Goal: Task Accomplishment & Management: Manage account settings

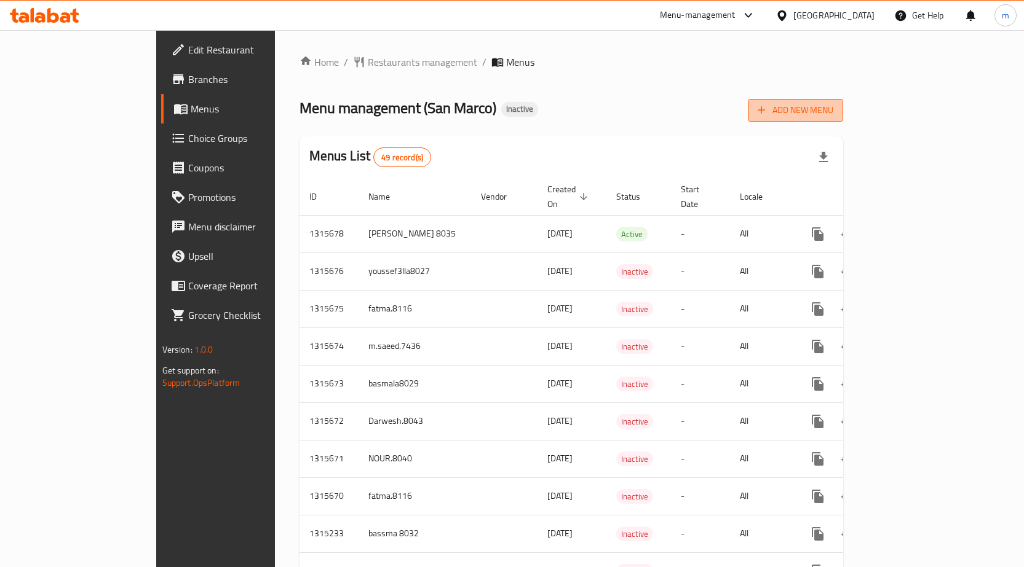
click at [833, 111] on span "Add New Menu" at bounding box center [795, 110] width 76 height 15
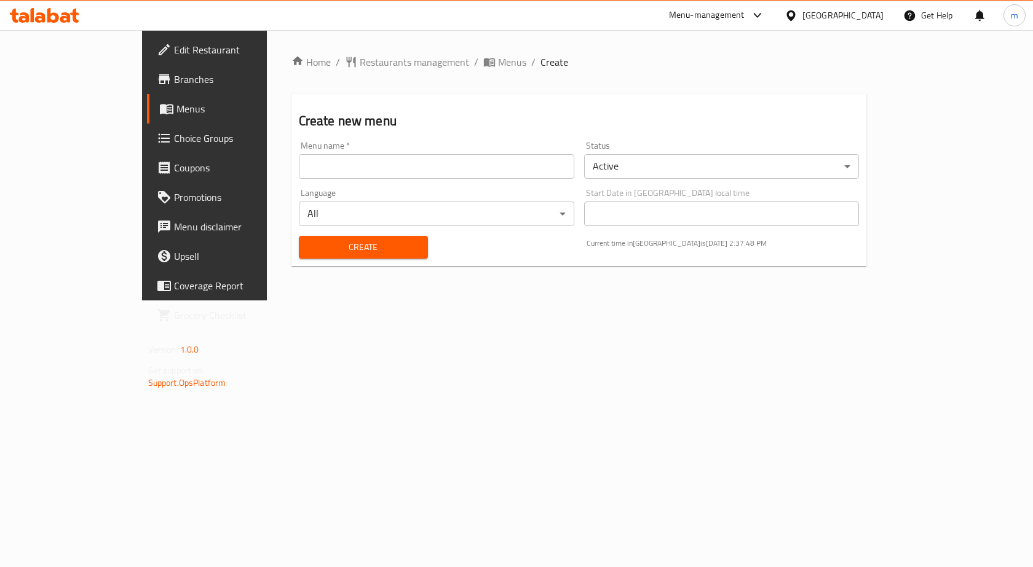
click at [471, 171] on input "text" at bounding box center [436, 166] width 275 height 25
type input "Mohamed Ashraf.8042"
click at [358, 251] on span "Create" at bounding box center [363, 247] width 109 height 15
click at [498, 64] on span "Menus" at bounding box center [512, 62] width 28 height 15
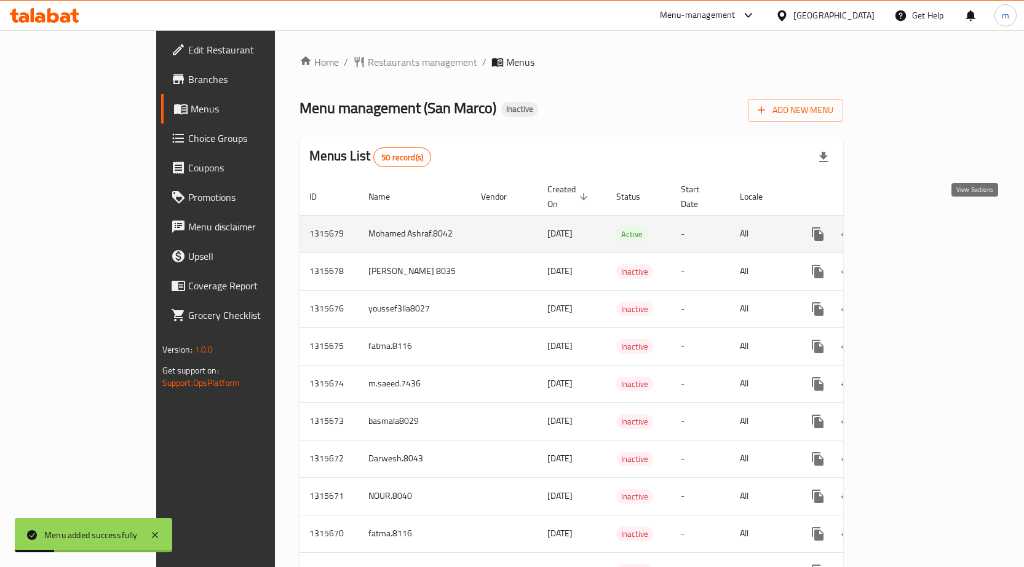
click at [914, 227] on icon "enhanced table" at bounding box center [906, 234] width 15 height 15
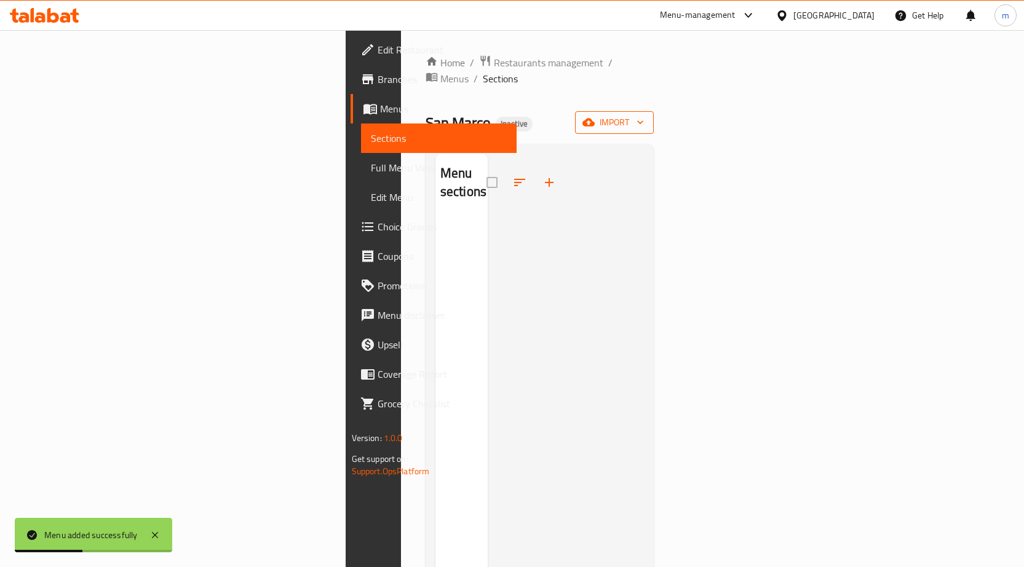
click at [644, 115] on span "import" at bounding box center [614, 122] width 59 height 15
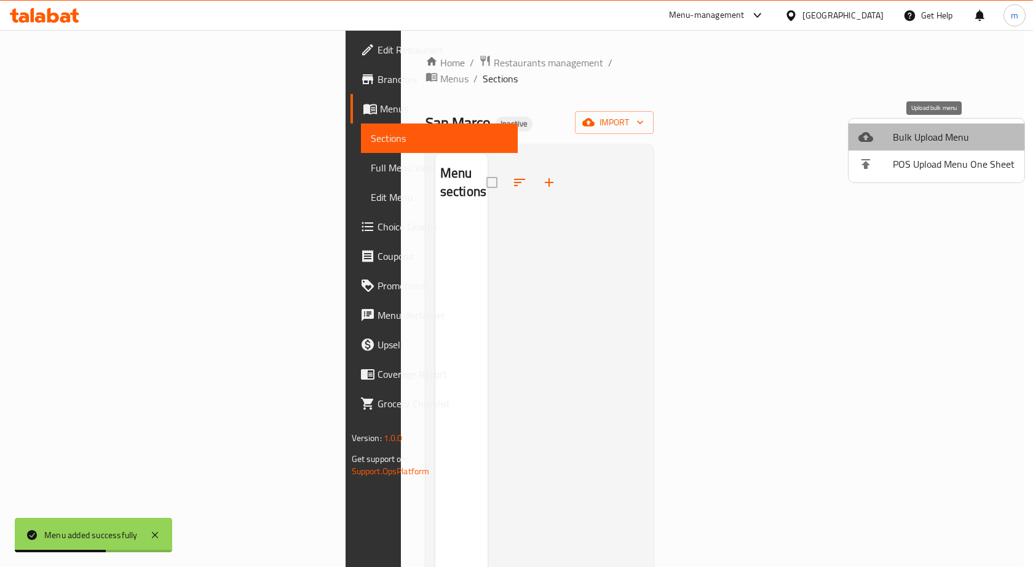
click at [952, 134] on span "Bulk Upload Menu" at bounding box center [954, 137] width 122 height 15
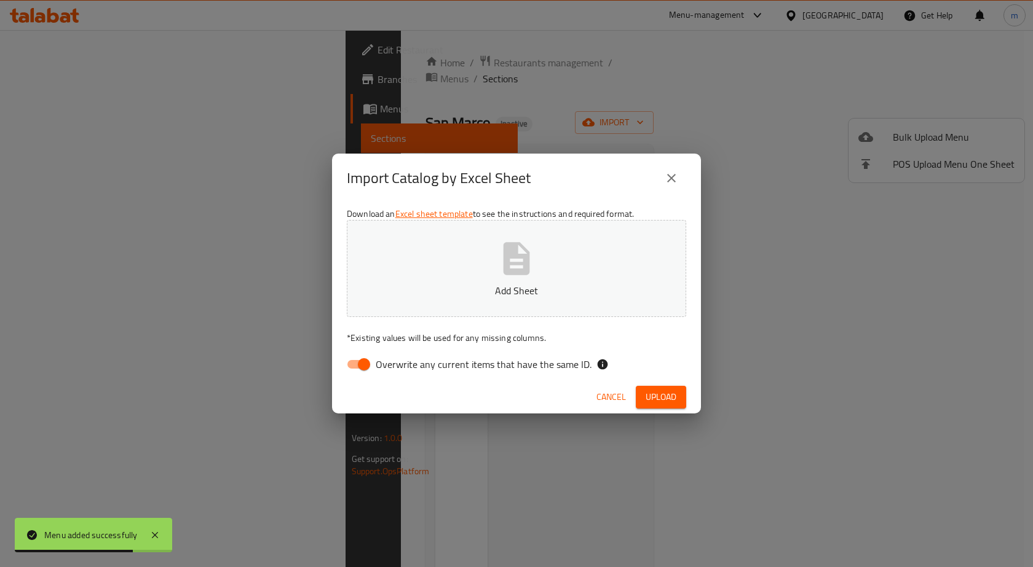
click at [354, 361] on input "Overwrite any current items that have the same ID." at bounding box center [364, 364] width 70 height 23
checkbox input "false"
click at [568, 270] on button "Add Sheet" at bounding box center [516, 268] width 339 height 97
click at [660, 397] on span "Upload" at bounding box center [660, 397] width 31 height 15
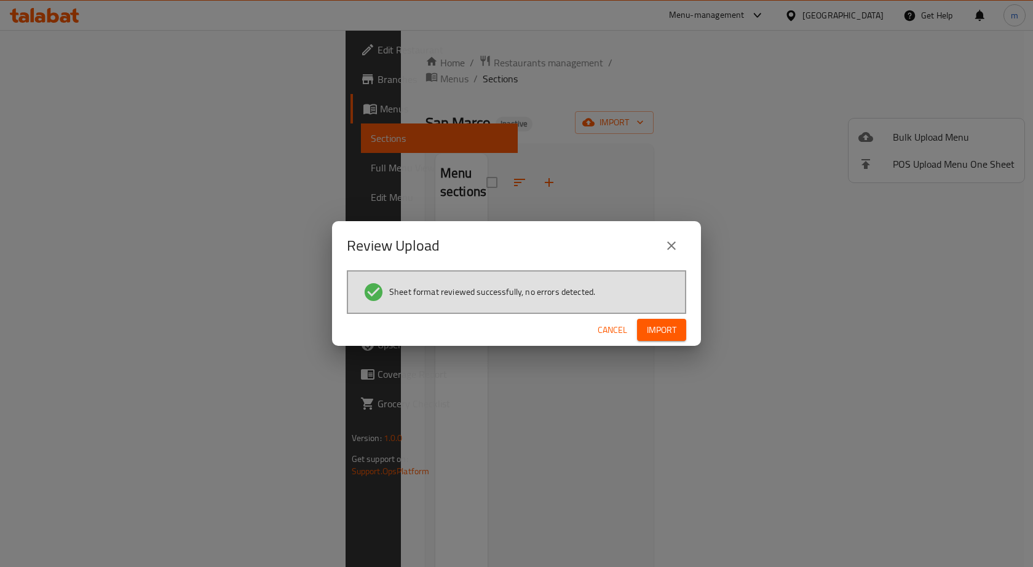
click at [669, 333] on span "Import" at bounding box center [662, 330] width 30 height 15
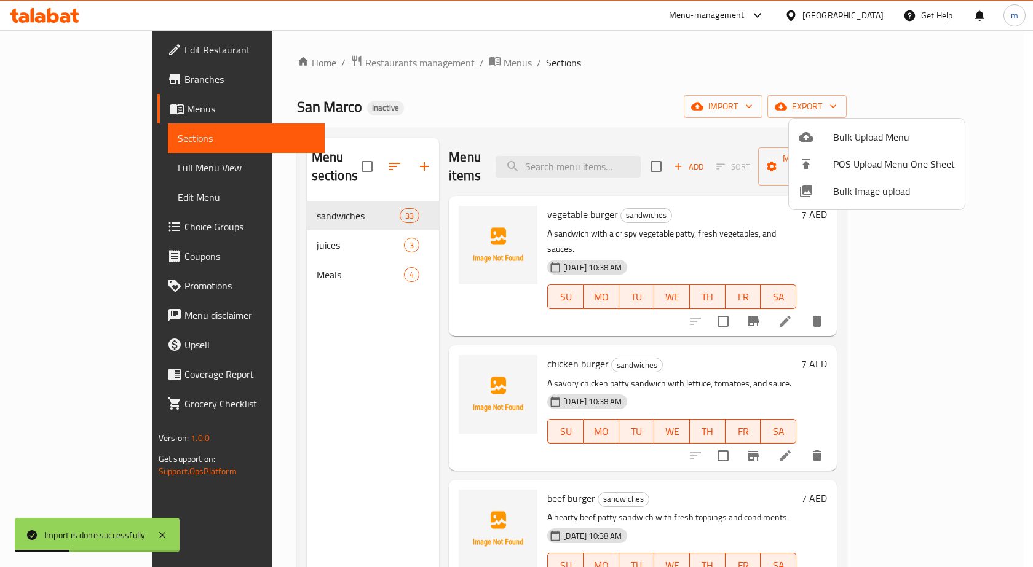
click at [82, 171] on div at bounding box center [516, 283] width 1033 height 567
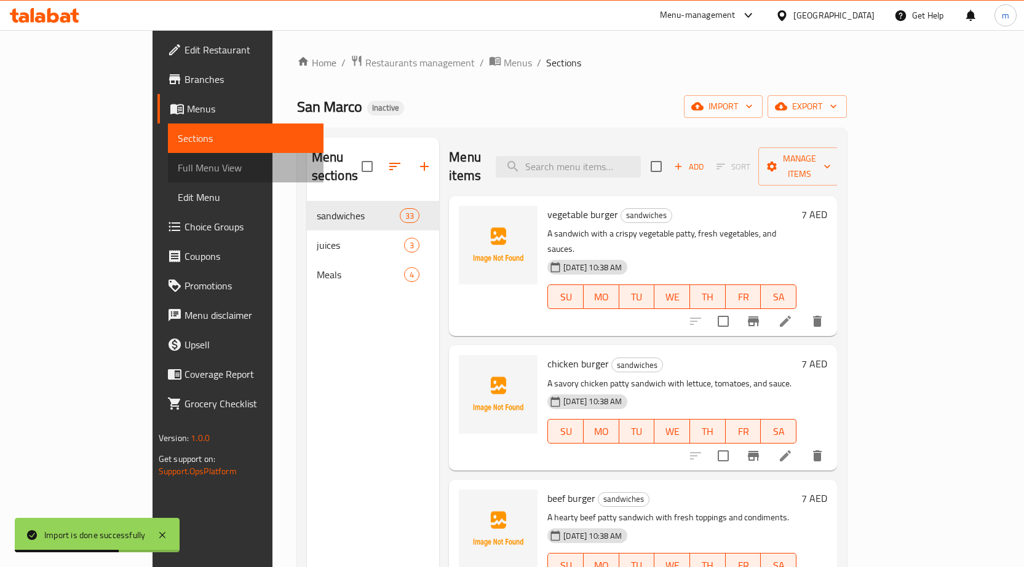
click at [178, 170] on span "Full Menu View" at bounding box center [246, 167] width 136 height 15
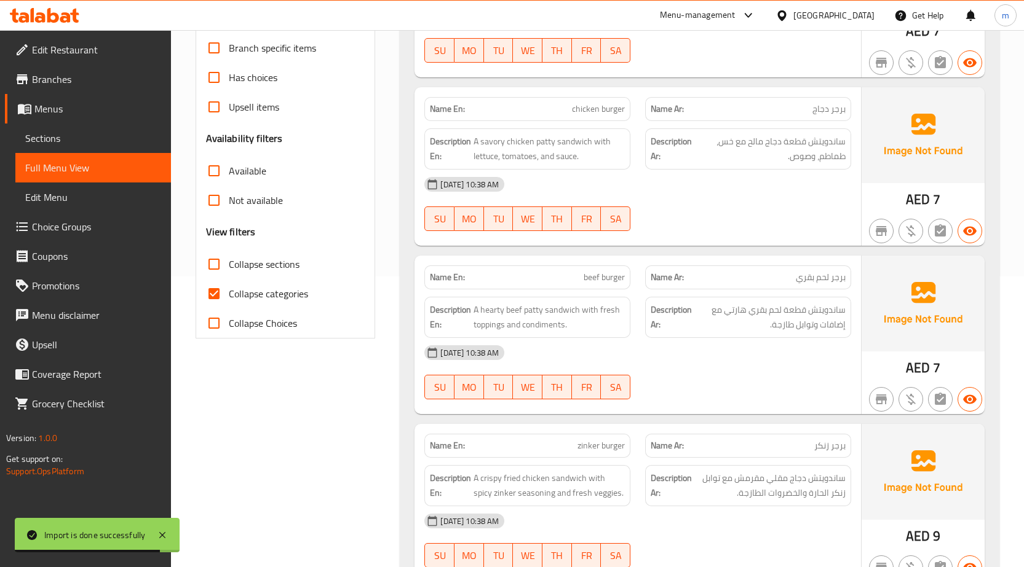
scroll to position [307, 0]
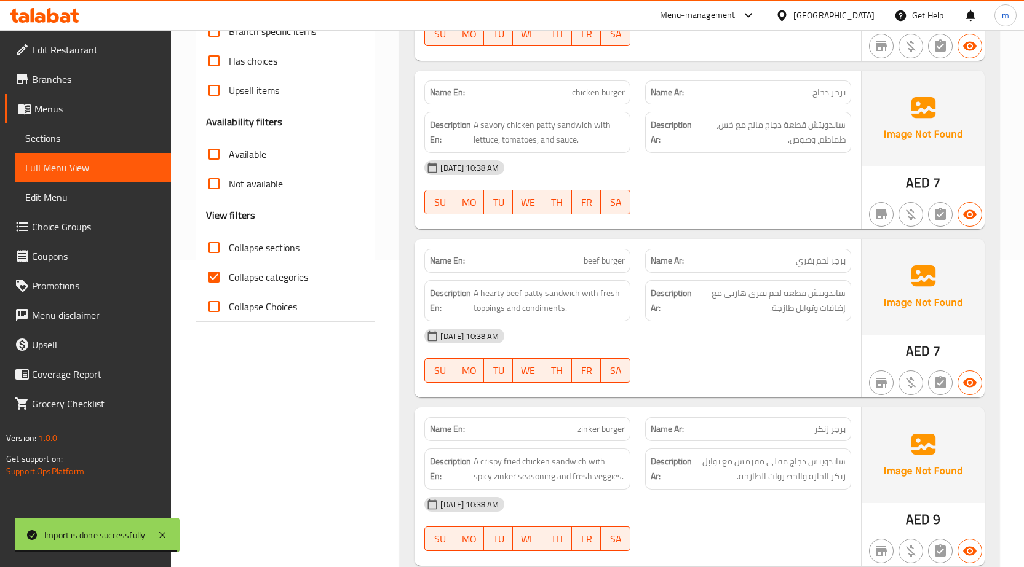
click at [211, 279] on input "Collapse categories" at bounding box center [214, 278] width 30 height 30
checkbox input "false"
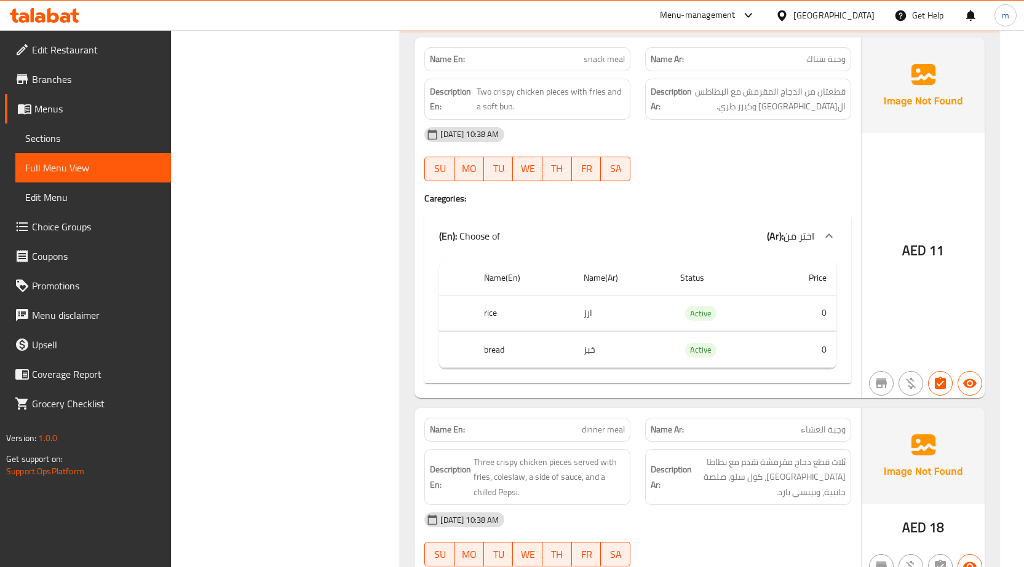
scroll to position [8710, 0]
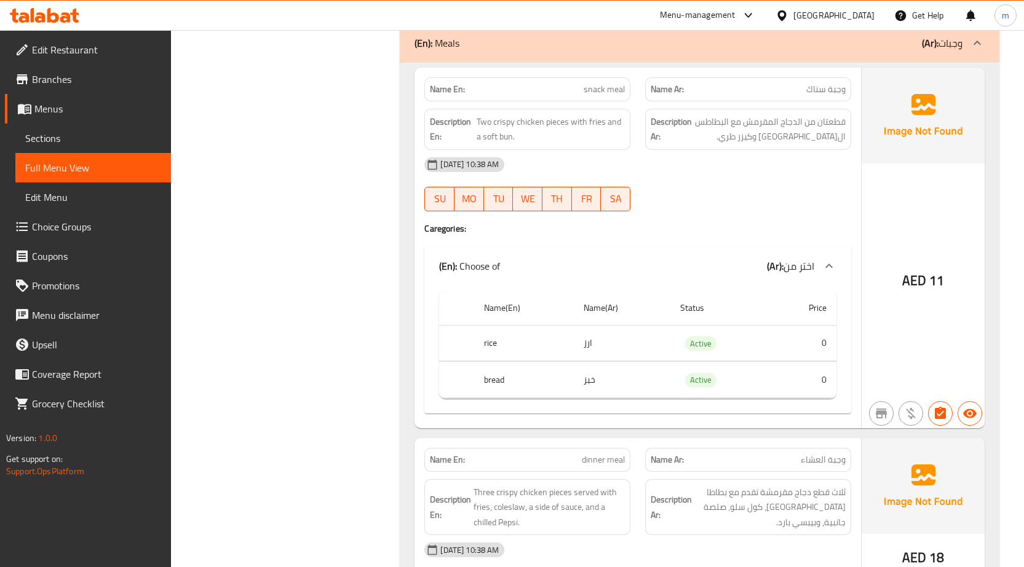
click at [68, 141] on span "Sections" at bounding box center [93, 138] width 136 height 15
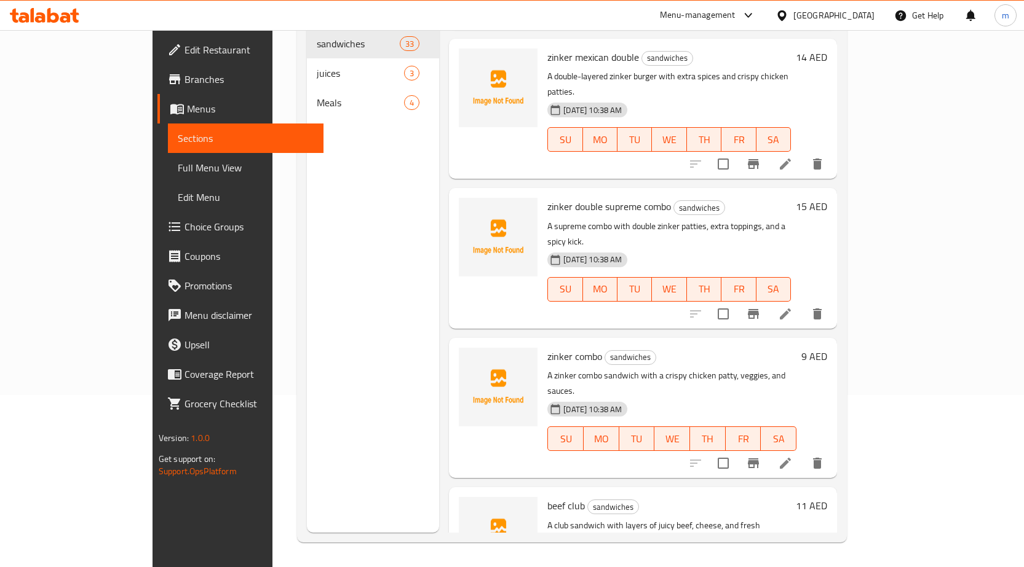
scroll to position [861, 0]
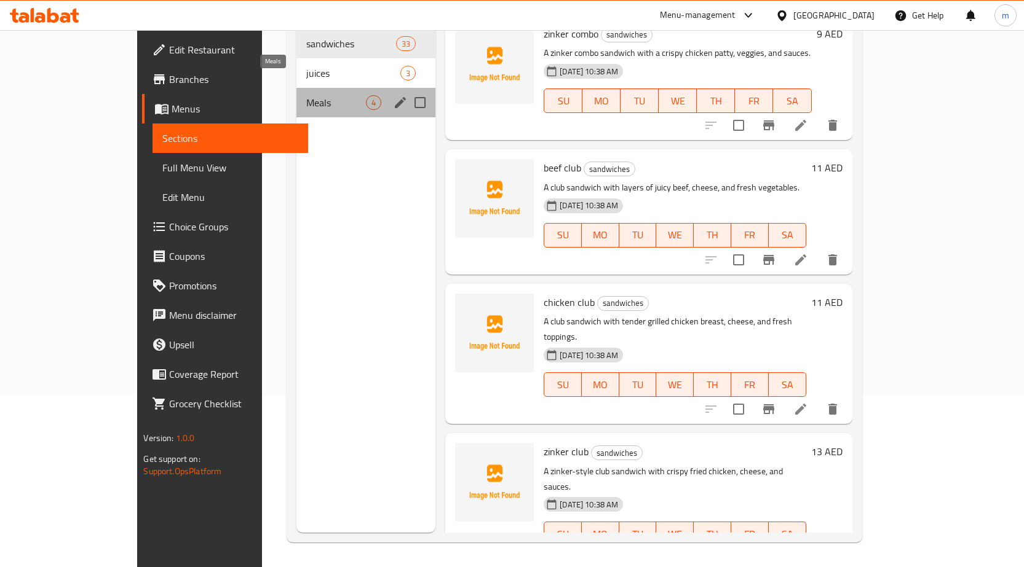
click at [306, 95] on span "Meals" at bounding box center [336, 102] width 60 height 15
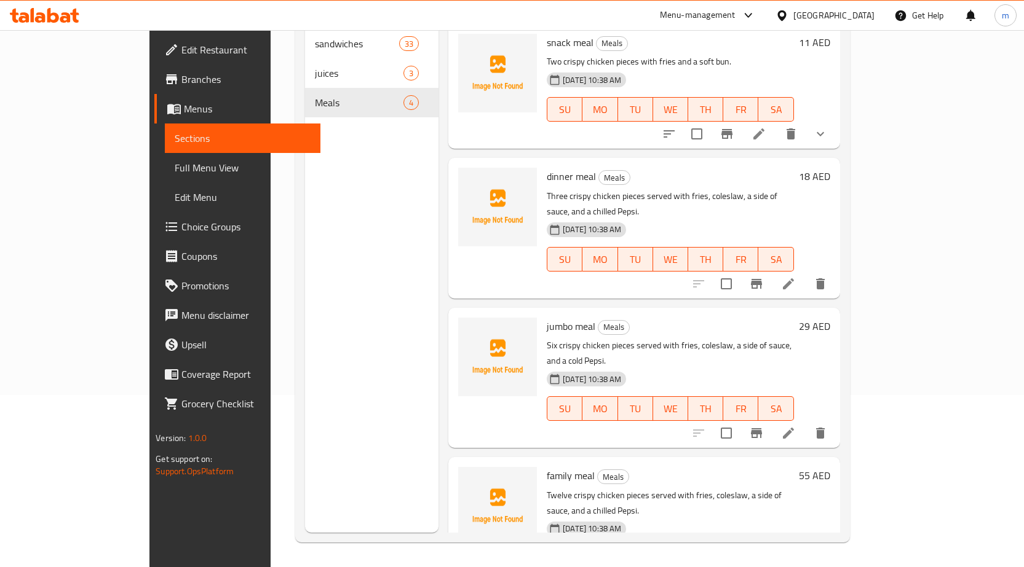
click at [305, 246] on div "Menu sections sandwiches 33 juices 3 Meals 4" at bounding box center [371, 249] width 133 height 567
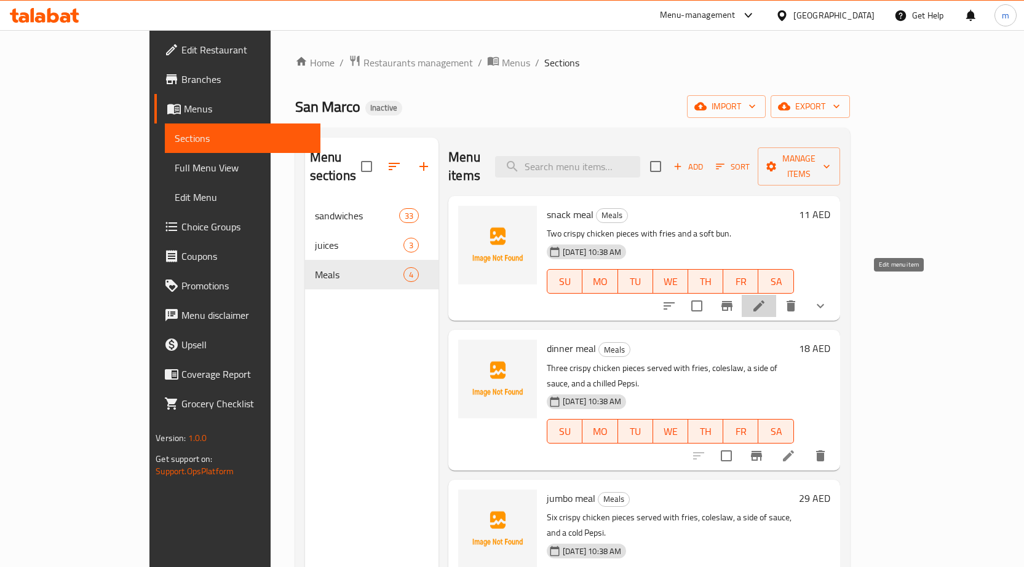
click at [764, 301] on icon at bounding box center [758, 306] width 11 height 11
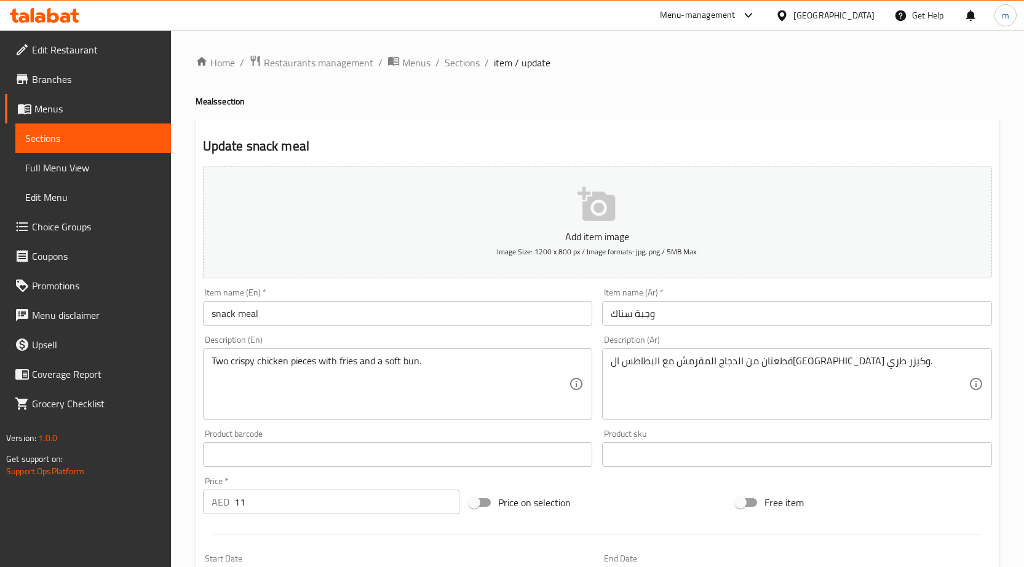
click at [667, 127] on div "Update snack meal Add item image Image Size: 1200 x 800 px / Image formats: jpg…" at bounding box center [596, 498] width 803 height 758
click at [86, 116] on span "Menus" at bounding box center [97, 108] width 127 height 15
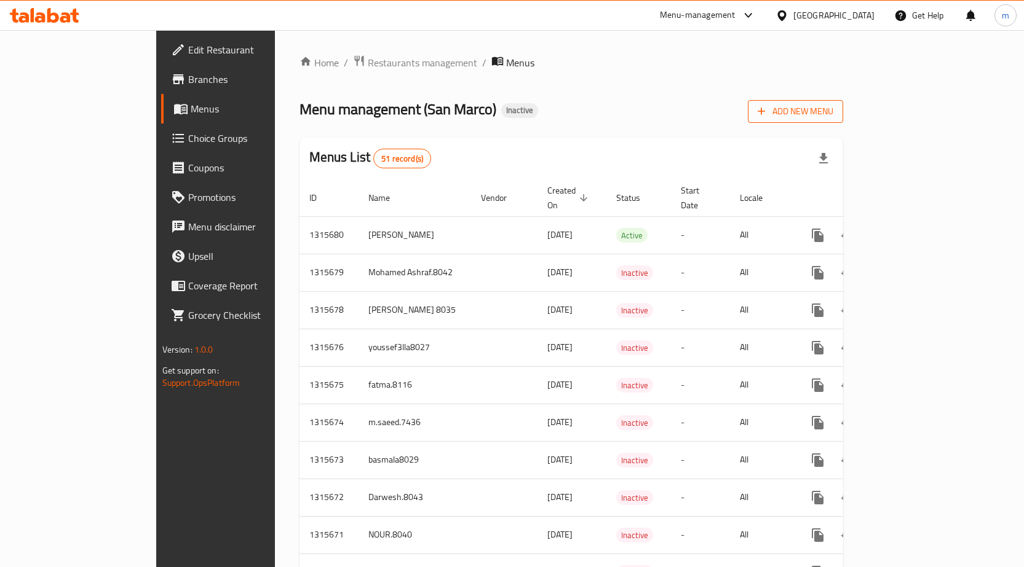
click at [833, 106] on span "Add New Menu" at bounding box center [795, 111] width 76 height 15
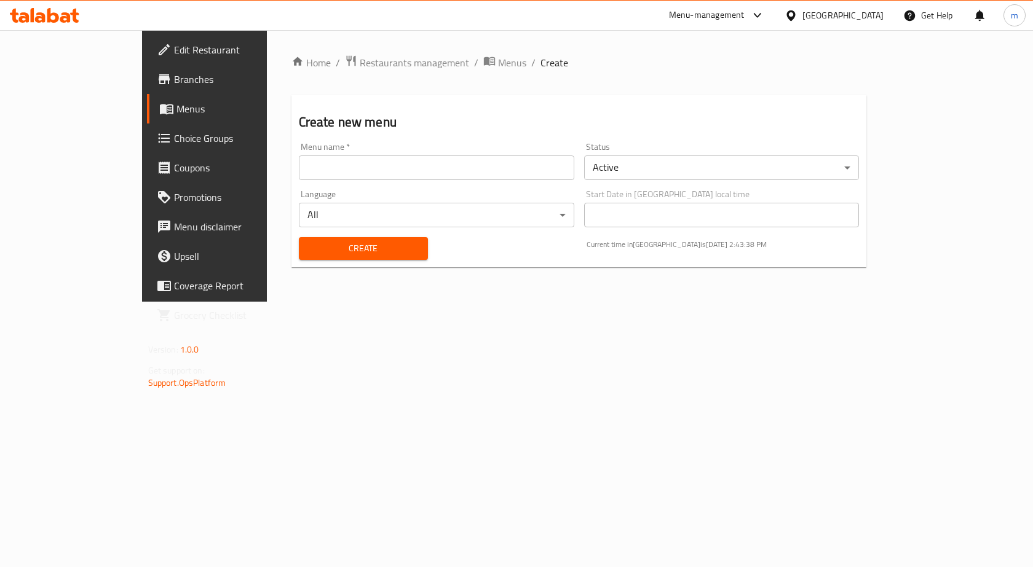
click at [560, 167] on input "text" at bounding box center [436, 168] width 275 height 25
type input "A"
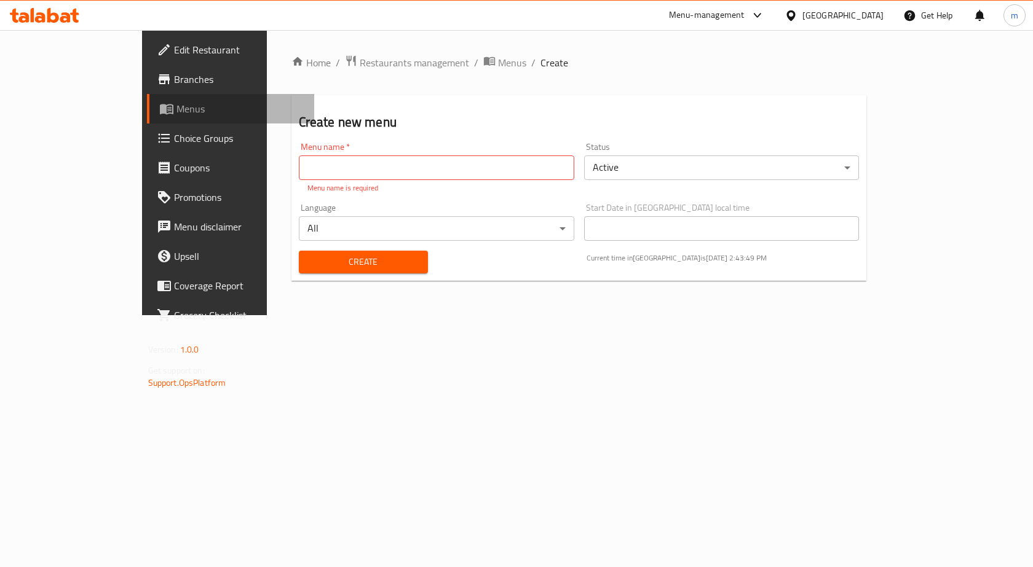
click at [176, 108] on span "Menus" at bounding box center [240, 108] width 128 height 15
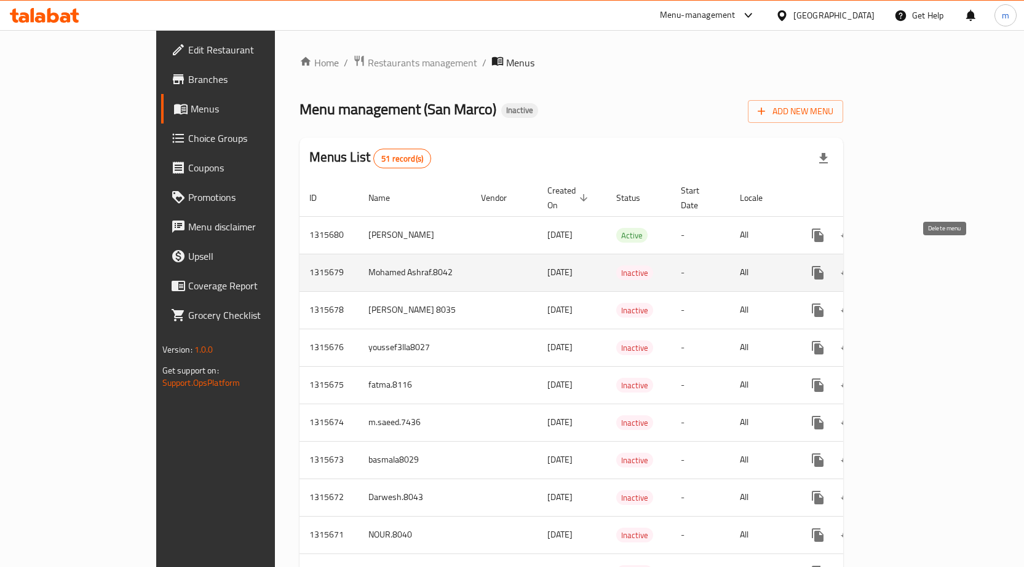
click at [881, 267] on icon "enhanced table" at bounding box center [876, 272] width 9 height 11
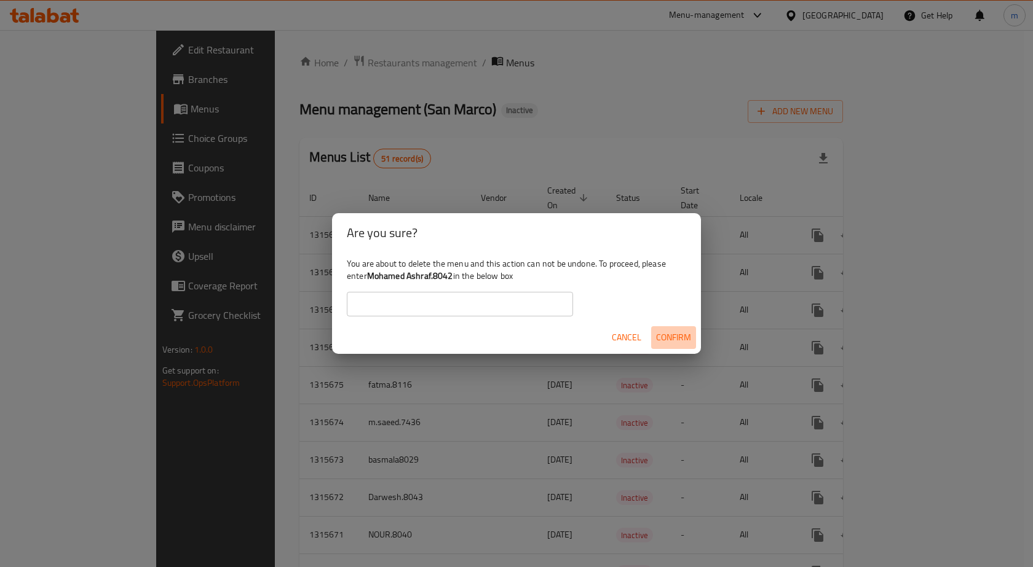
click at [687, 336] on span "Confirm" at bounding box center [673, 337] width 35 height 15
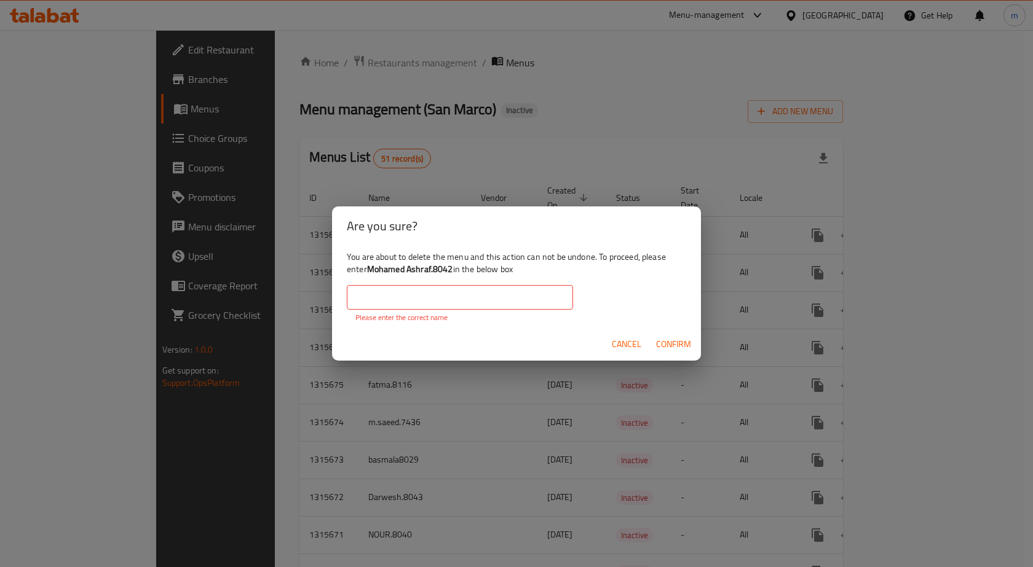
drag, startPoint x: 617, startPoint y: 344, endPoint x: 830, endPoint y: 250, distance: 232.6
click at [618, 344] on span "Cancel" at bounding box center [627, 344] width 30 height 15
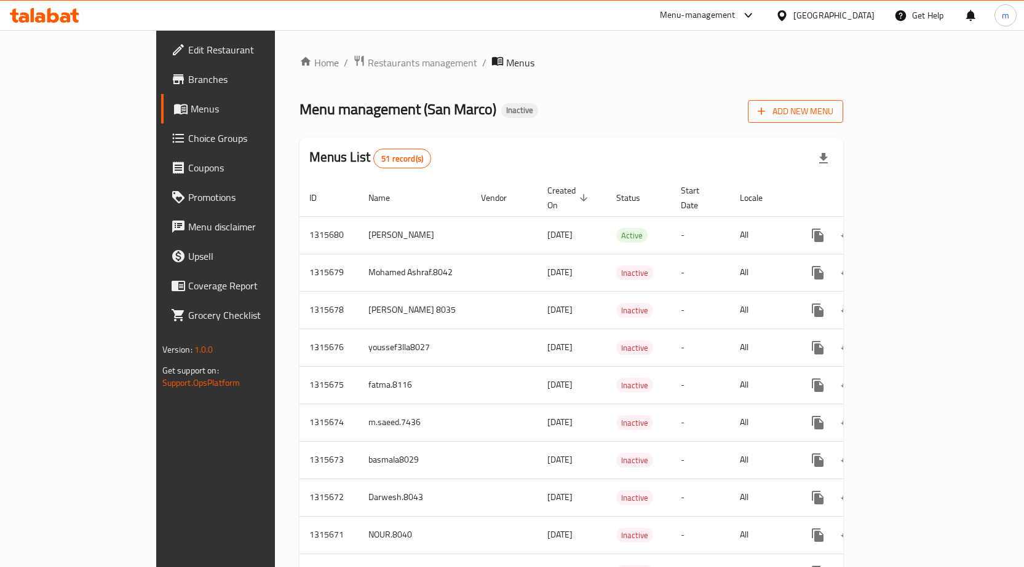
click at [833, 113] on span "Add New Menu" at bounding box center [795, 111] width 76 height 15
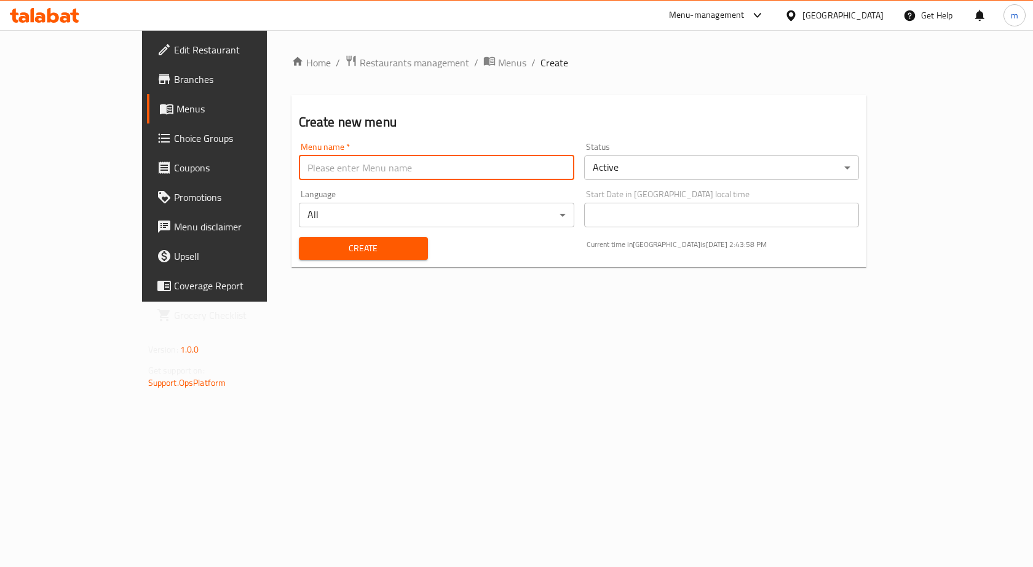
click at [350, 170] on input "text" at bounding box center [436, 168] width 275 height 25
type input "Ashraf8042"
click at [354, 250] on span "Create" at bounding box center [363, 248] width 109 height 15
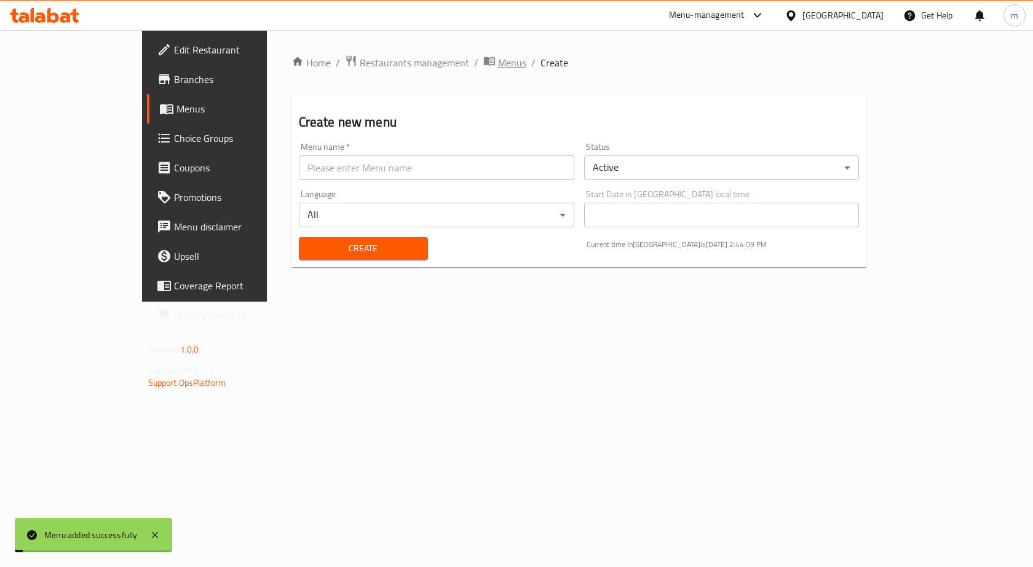
click at [498, 65] on span "Menus" at bounding box center [512, 62] width 28 height 15
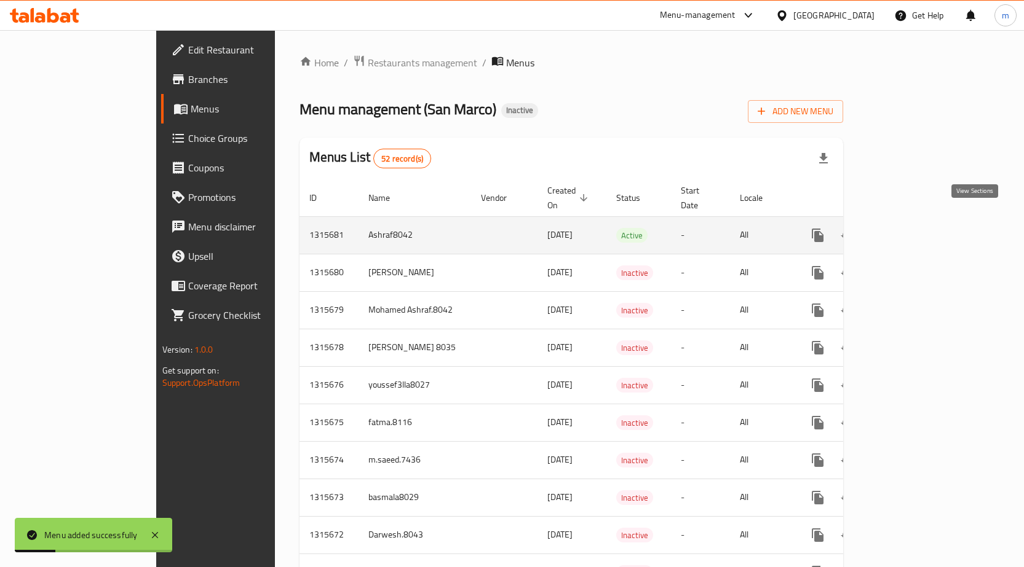
click at [914, 228] on icon "enhanced table" at bounding box center [906, 235] width 15 height 15
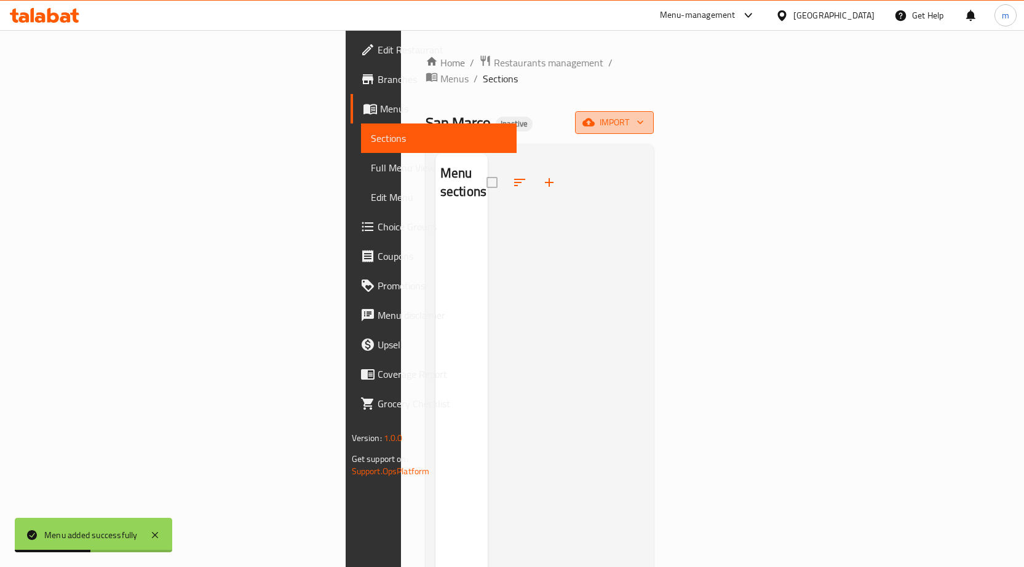
click at [646, 116] on icon "button" at bounding box center [640, 122] width 12 height 12
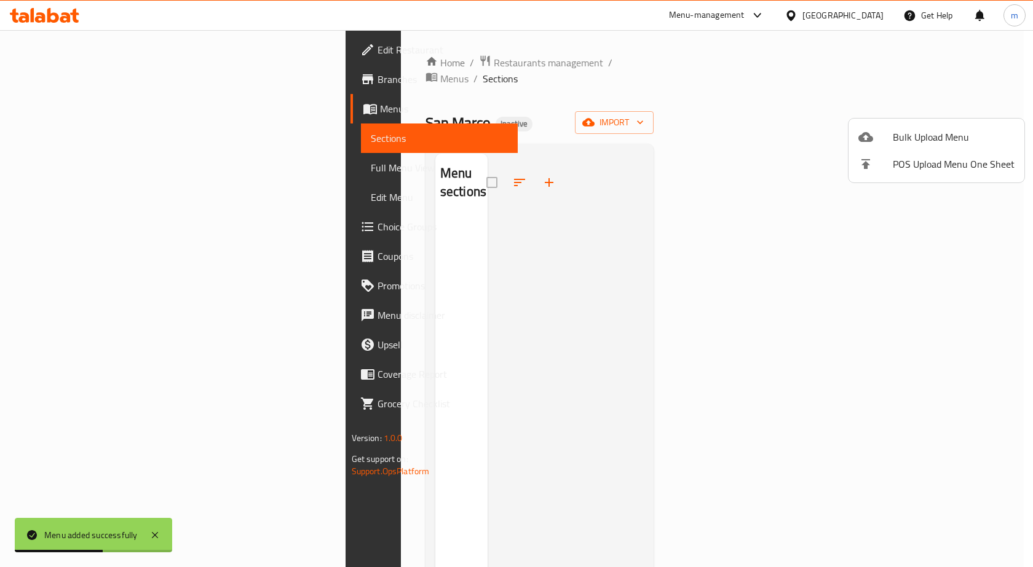
click at [950, 131] on span "Bulk Upload Menu" at bounding box center [954, 137] width 122 height 15
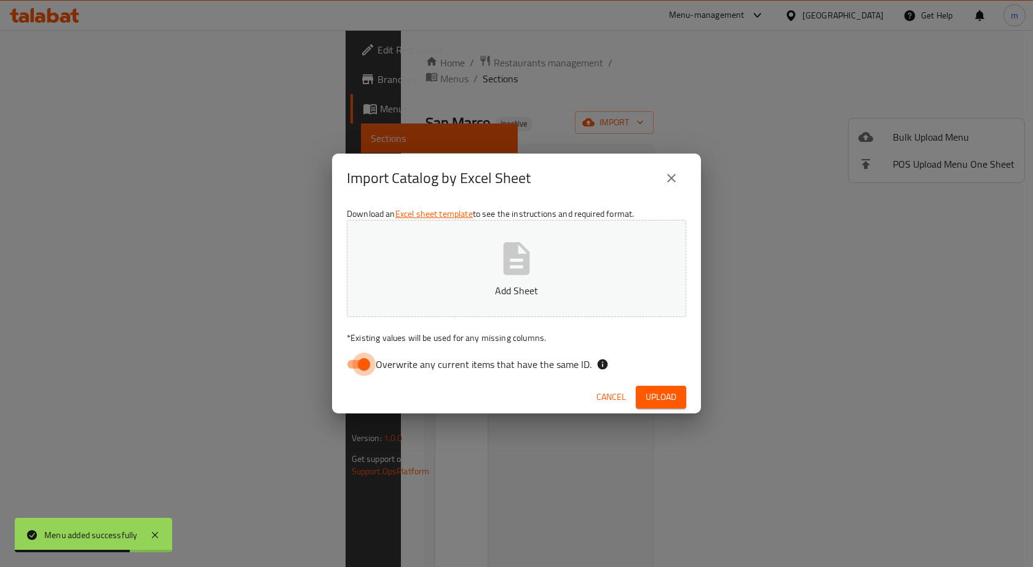
click at [366, 366] on input "Overwrite any current items that have the same ID." at bounding box center [364, 364] width 70 height 23
checkbox input "false"
click at [449, 285] on p "Add Sheet" at bounding box center [516, 290] width 301 height 15
click at [675, 401] on span "Upload" at bounding box center [660, 397] width 31 height 15
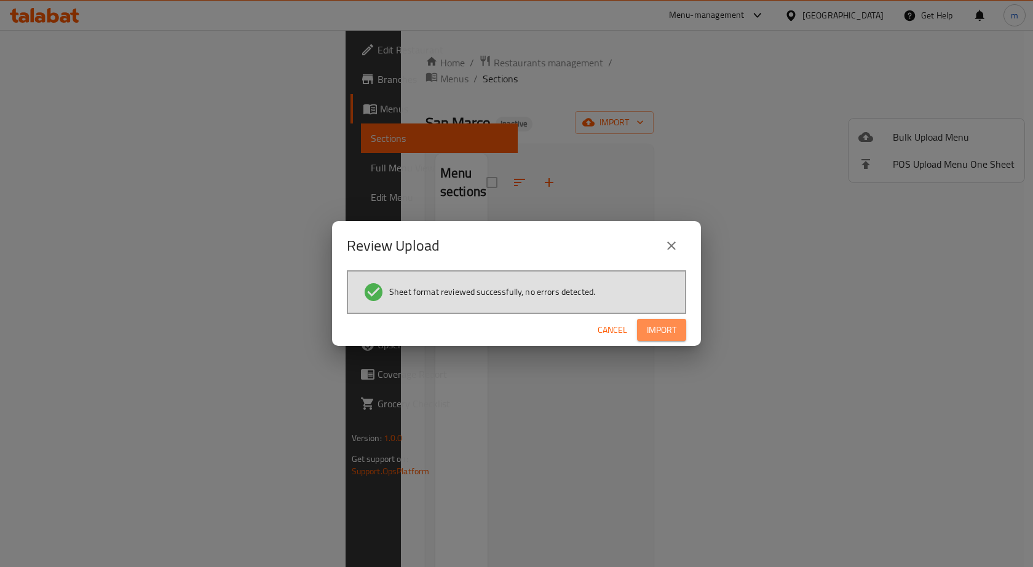
click at [653, 333] on span "Import" at bounding box center [662, 330] width 30 height 15
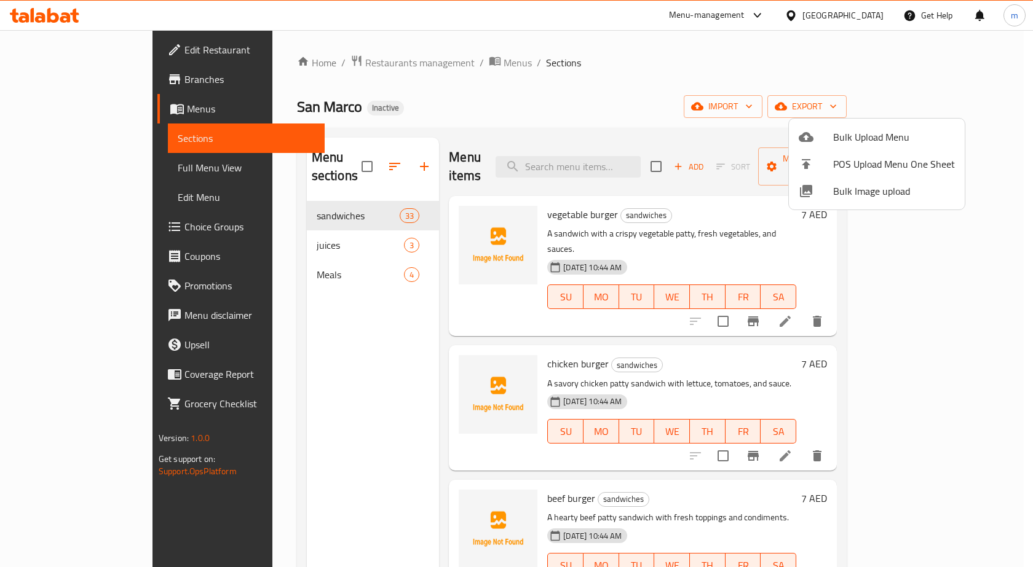
click at [60, 165] on div at bounding box center [516, 283] width 1033 height 567
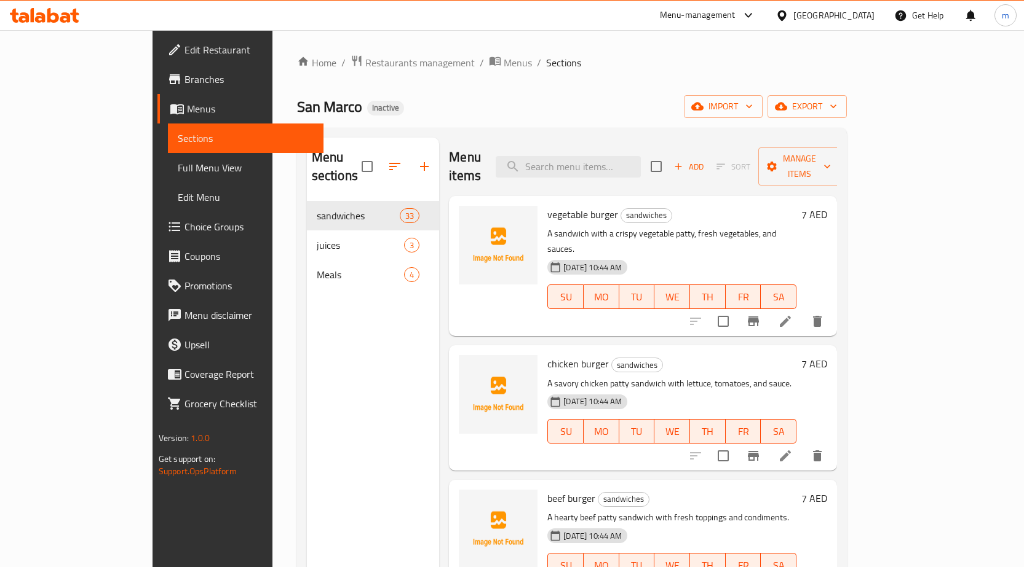
click at [178, 165] on span "Full Menu View" at bounding box center [246, 167] width 136 height 15
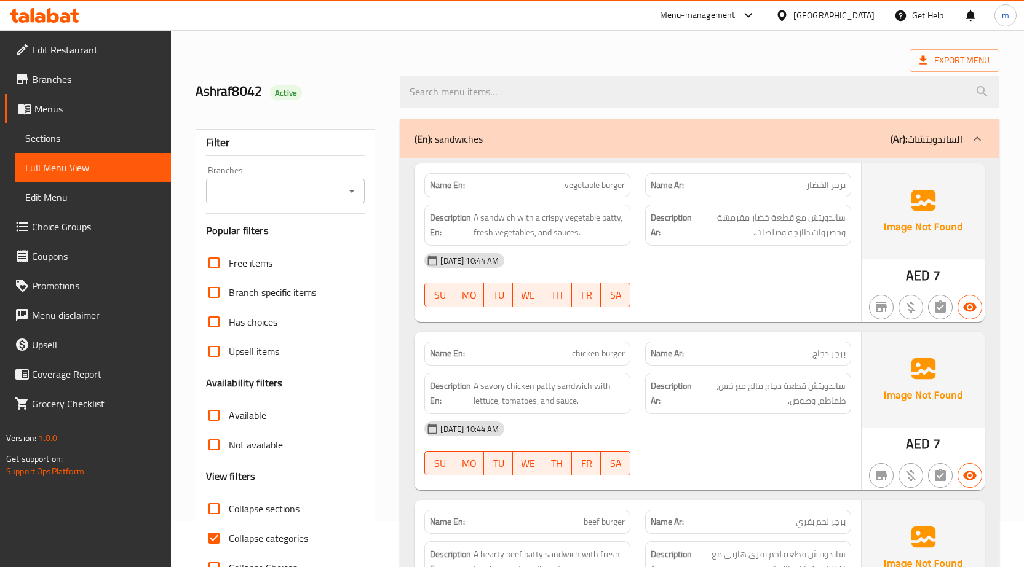
scroll to position [123, 0]
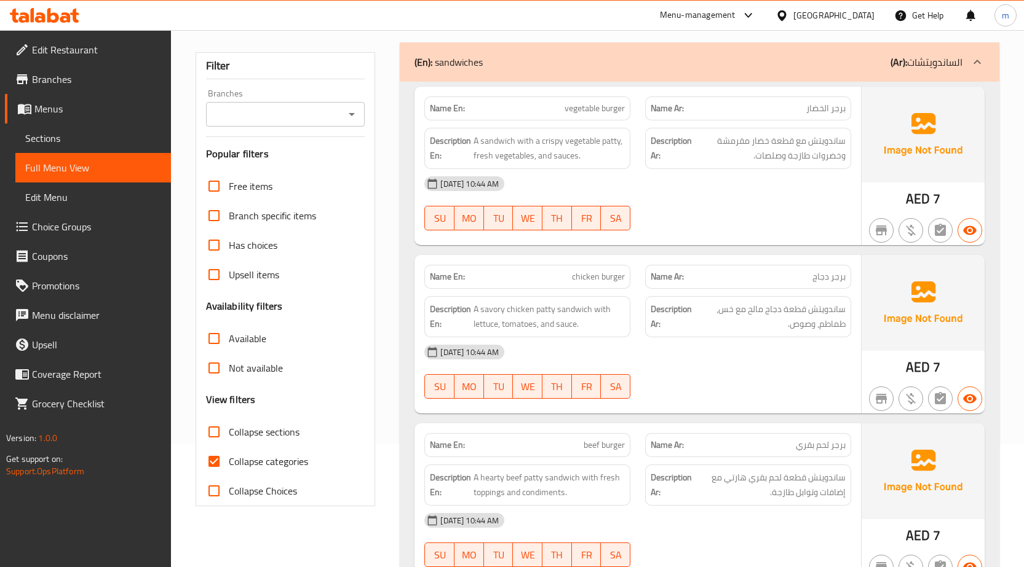
click at [213, 465] on input "Collapse categories" at bounding box center [214, 462] width 30 height 30
checkbox input "false"
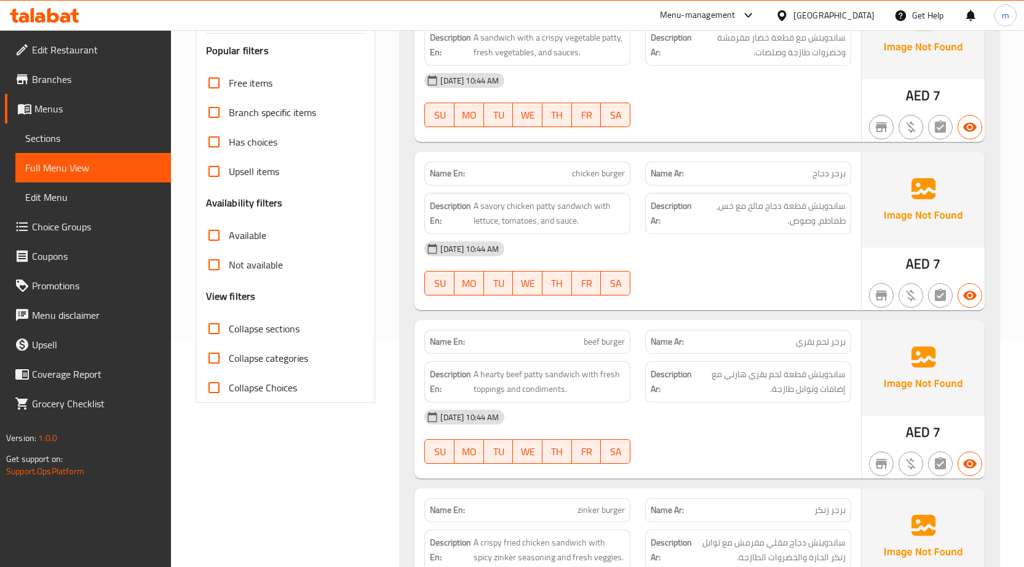
scroll to position [0, 0]
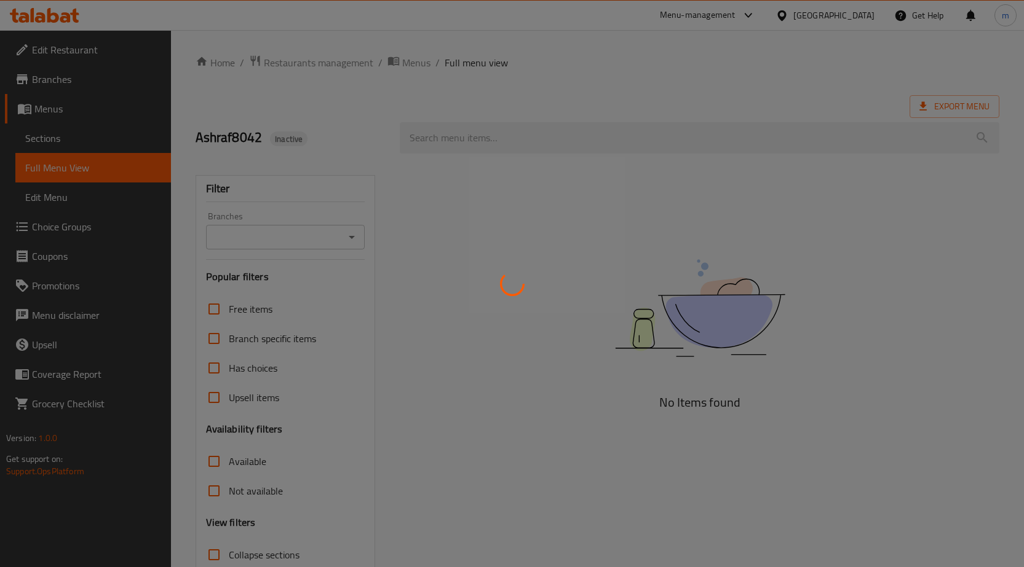
click at [518, 217] on div at bounding box center [512, 283] width 1024 height 567
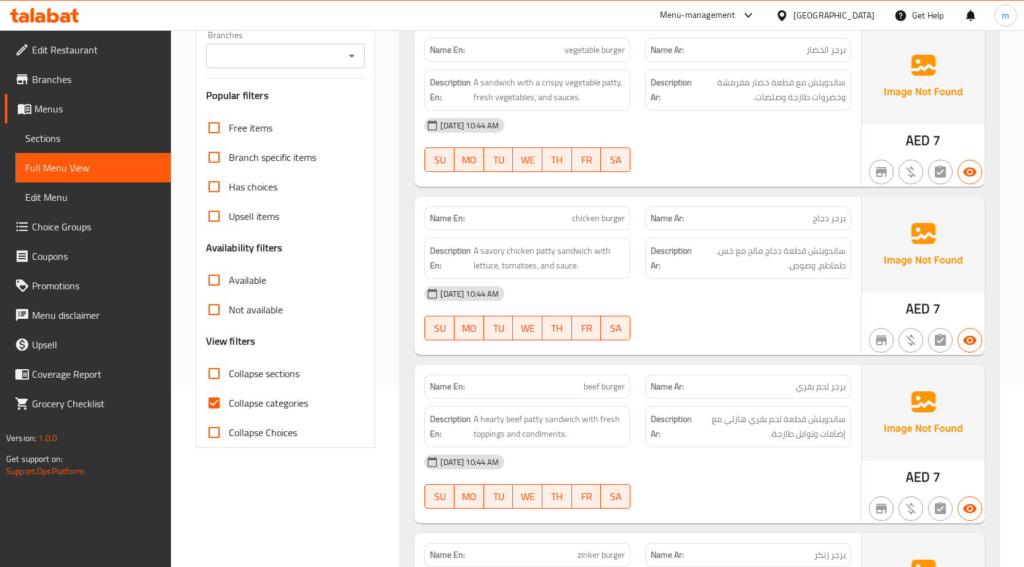
scroll to position [184, 0]
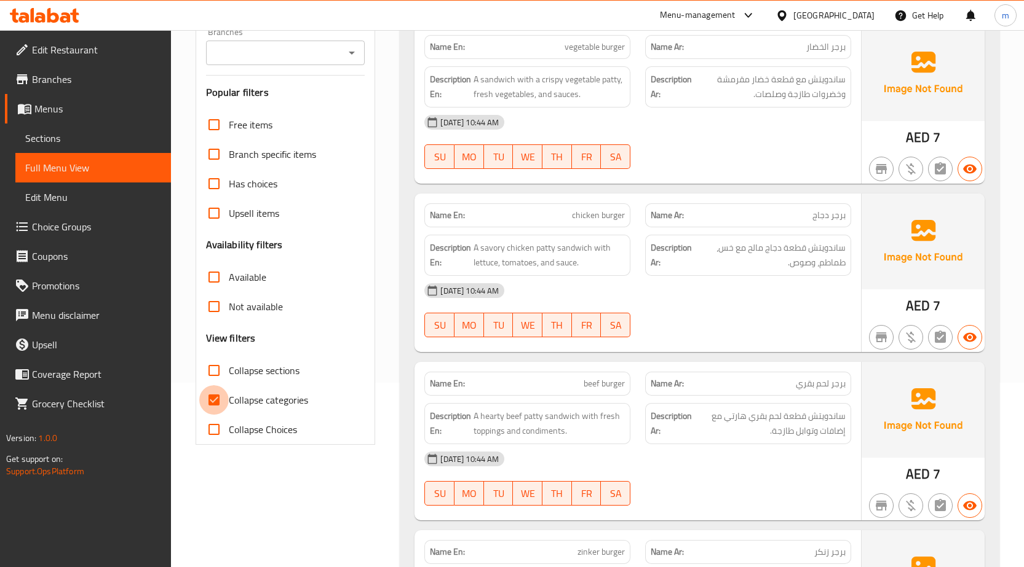
click at [214, 400] on input "Collapse categories" at bounding box center [214, 400] width 30 height 30
checkbox input "false"
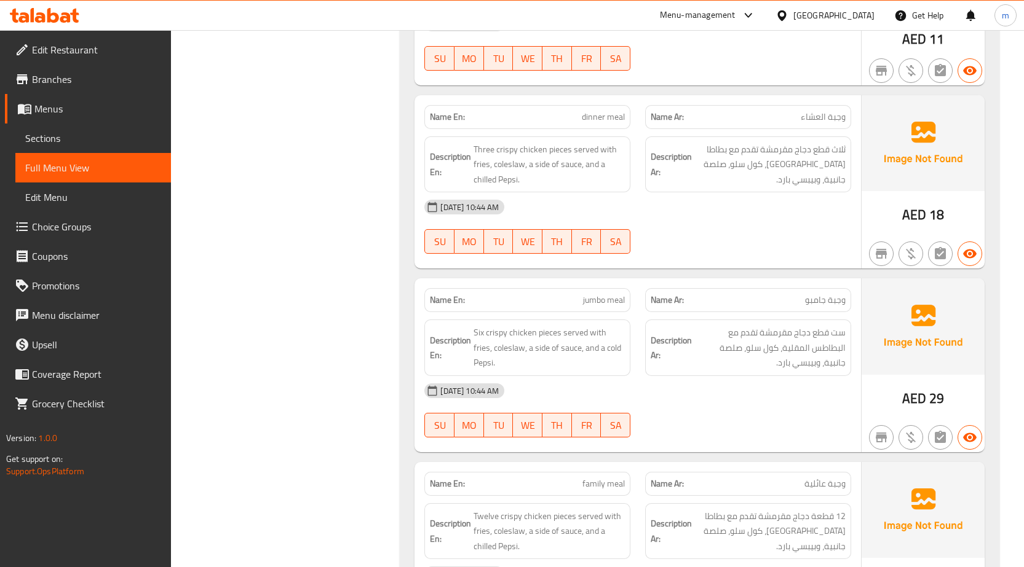
scroll to position [9002, 0]
